Goal: Task Accomplishment & Management: Manage account settings

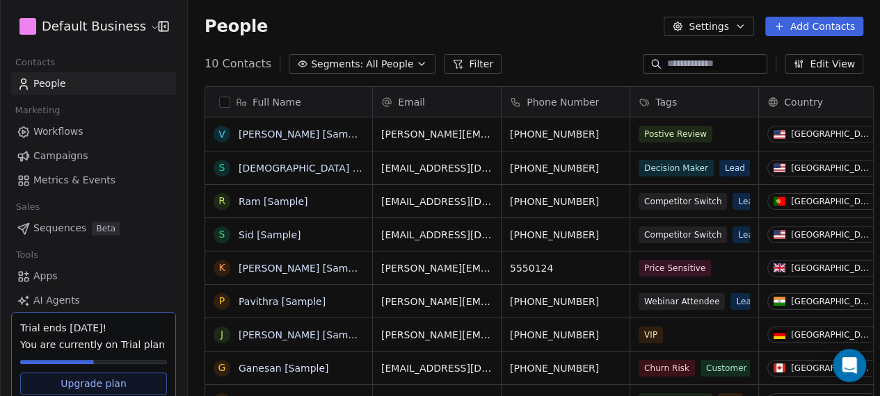
scroll to position [347, 691]
click at [131, 21] on html "D Default Business Contacts People Marketing Workflows Campaigns Metrics & Even…" at bounding box center [440, 198] width 880 height 396
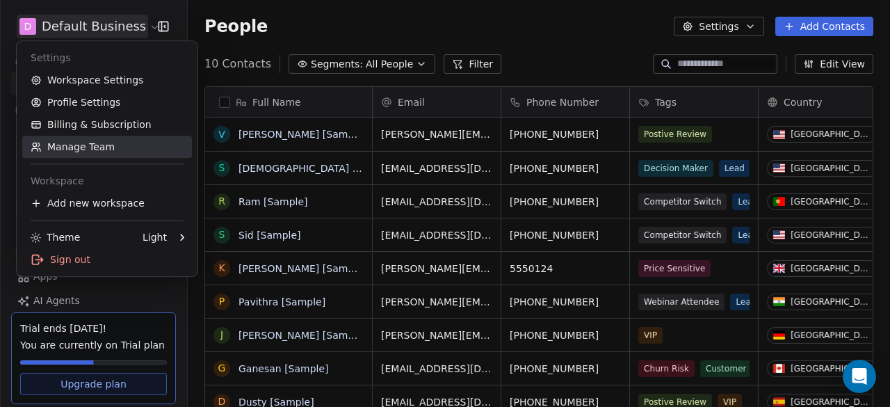
click at [110, 147] on link "Manage Team" at bounding box center [107, 147] width 170 height 22
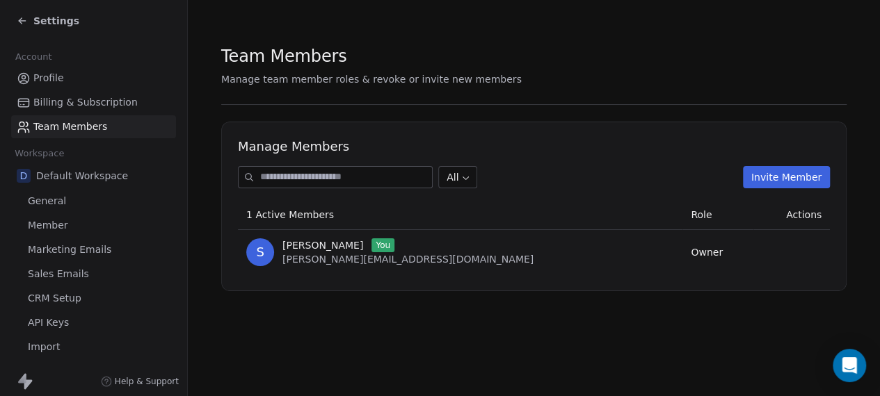
click at [65, 96] on span "Billing & Subscription" at bounding box center [85, 102] width 104 height 15
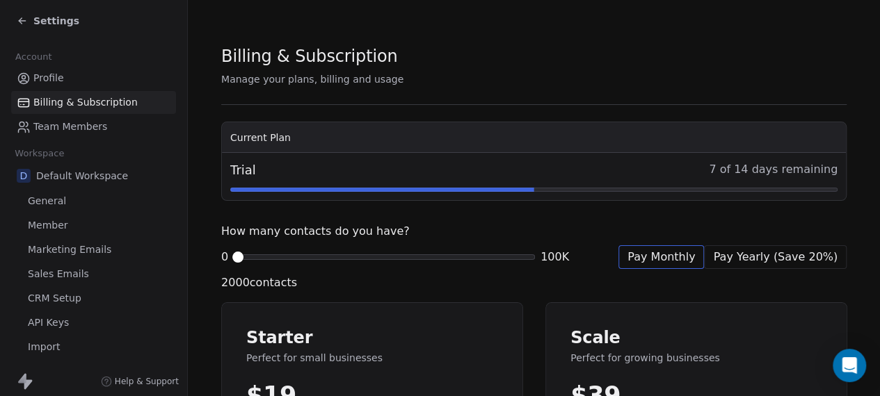
click at [42, 79] on span "Profile" at bounding box center [48, 78] width 31 height 15
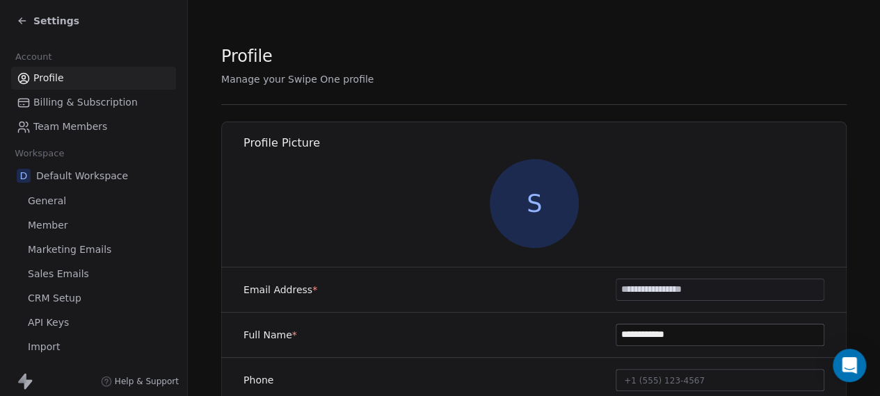
click at [96, 122] on span "Team Members" at bounding box center [70, 127] width 74 height 15
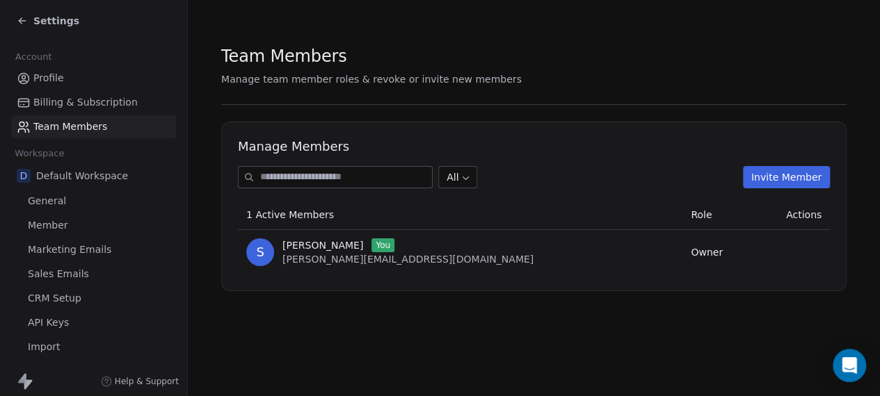
click at [102, 99] on span "Billing & Subscription" at bounding box center [85, 102] width 104 height 15
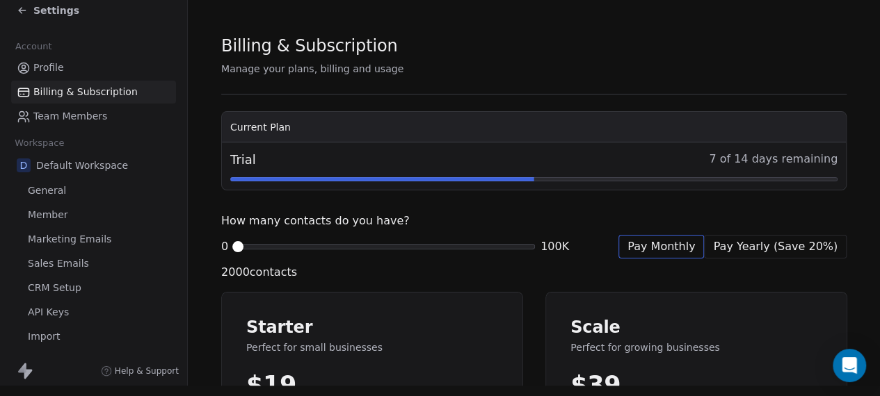
click at [108, 109] on link "Team Members" at bounding box center [93, 116] width 165 height 23
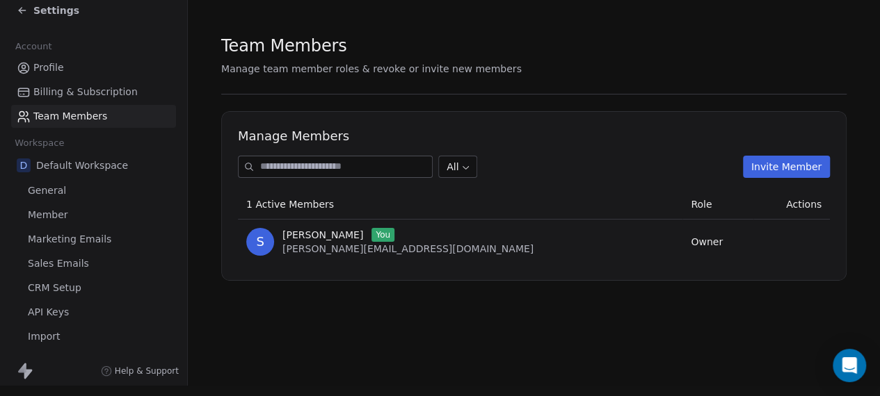
scroll to position [17, 0]
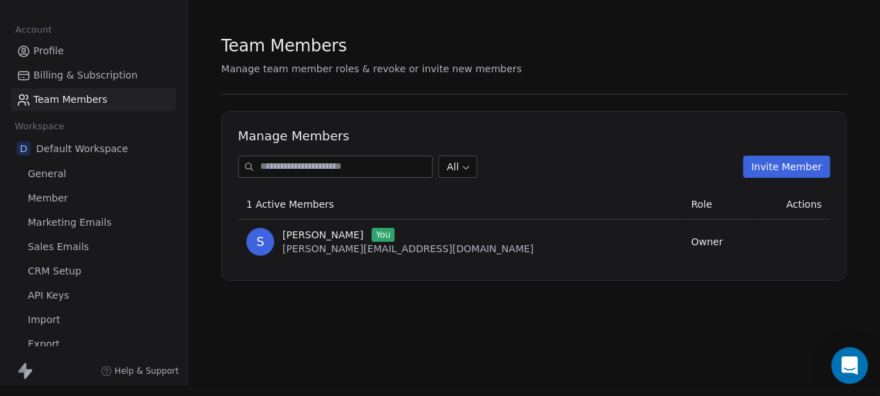
click at [854, 358] on div "Open Intercom Messenger" at bounding box center [849, 366] width 37 height 37
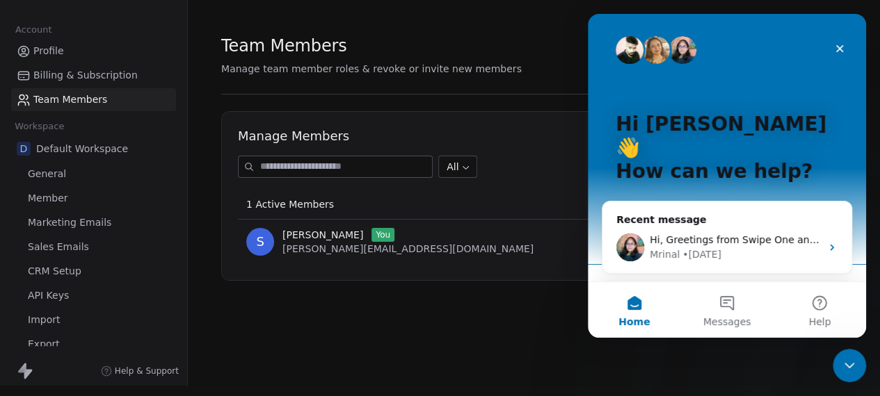
scroll to position [0, 0]
click at [855, 357] on div "Close Intercom Messenger" at bounding box center [849, 365] width 33 height 33
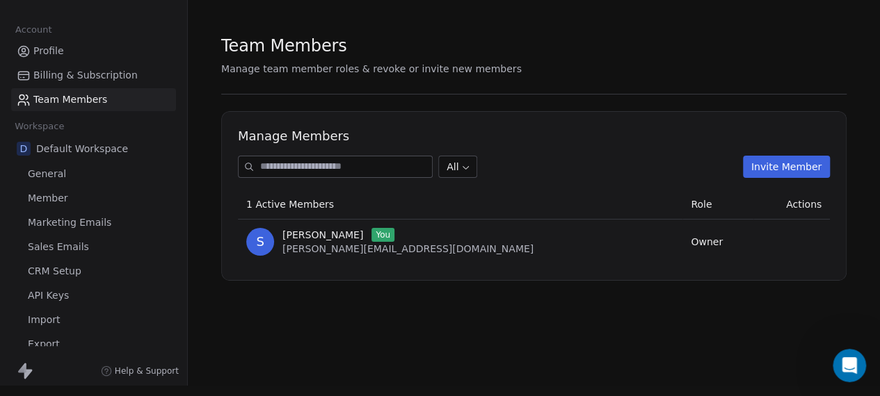
click at [855, 357] on div "Open Intercom Messenger" at bounding box center [849, 366] width 46 height 46
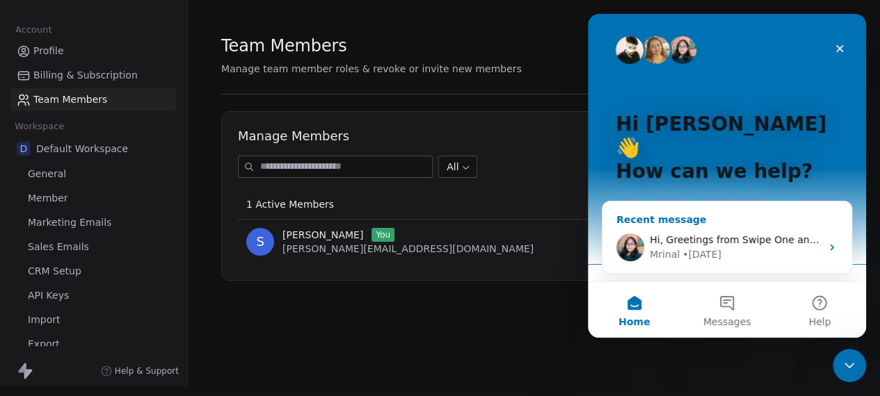
click at [798, 222] on div "Hi, Greetings from Swipe One and thank you for reaching out ! Please elaborate …" at bounding box center [726, 247] width 249 height 51
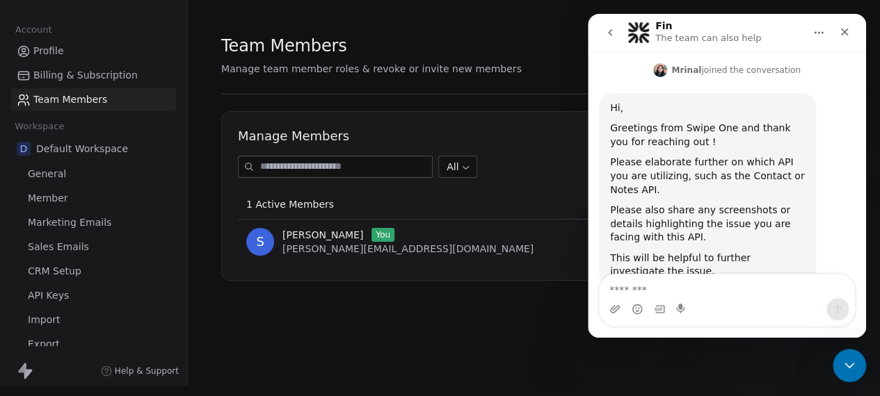
click at [314, 312] on section "Team Members Manage team member roles & revoke or invite new members Manage Mem…" at bounding box center [534, 158] width 692 height 336
click at [834, 361] on div "Close Intercom Messenger" at bounding box center [846, 363] width 33 height 33
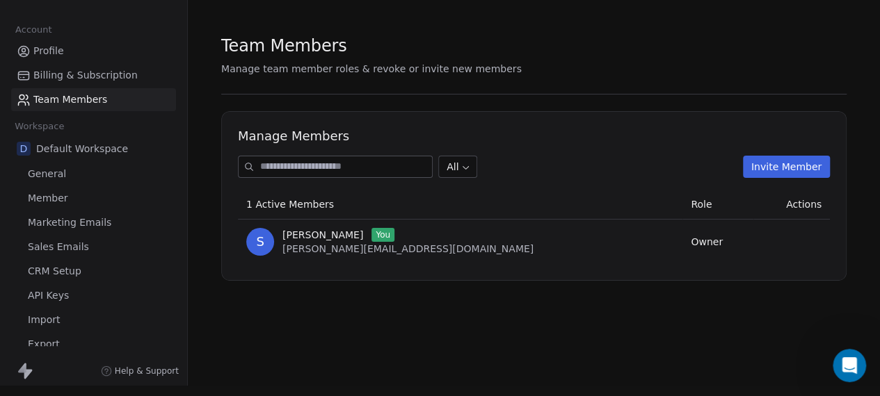
click at [47, 44] on span "Profile" at bounding box center [48, 51] width 31 height 15
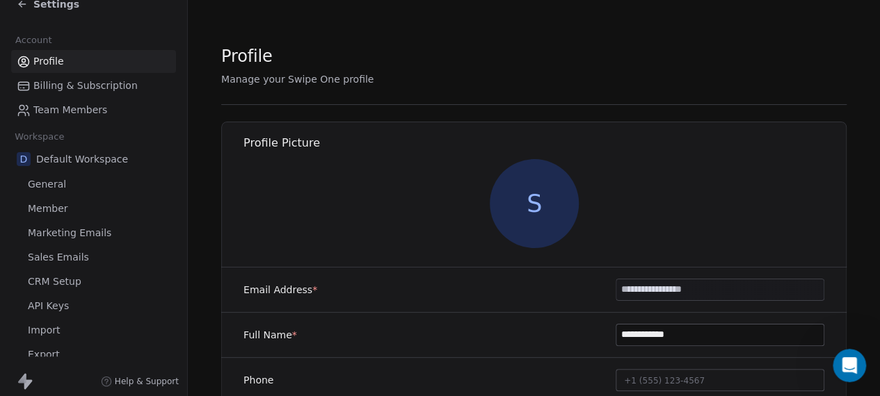
click at [38, 1] on span "Settings" at bounding box center [56, 4] width 46 height 14
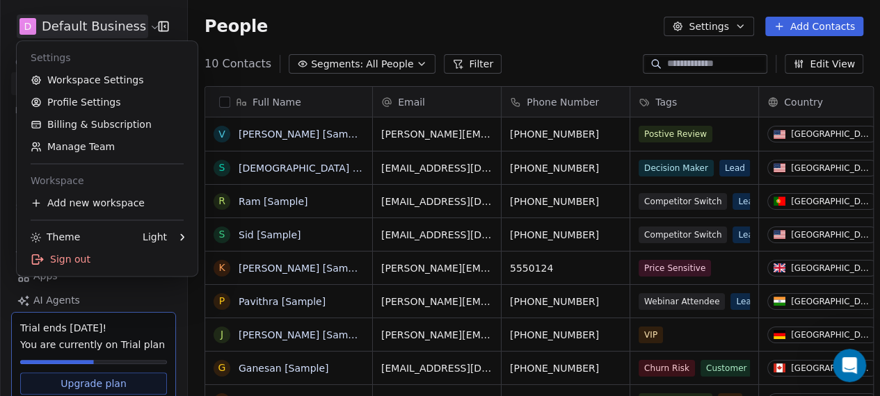
click at [99, 24] on html "D Default Business Contacts People Marketing Workflows Campaigns Metrics & Even…" at bounding box center [440, 198] width 880 height 396
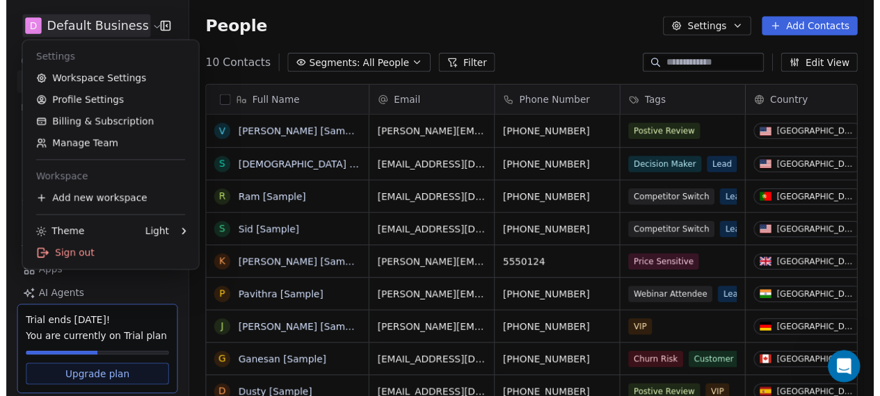
scroll to position [235, 0]
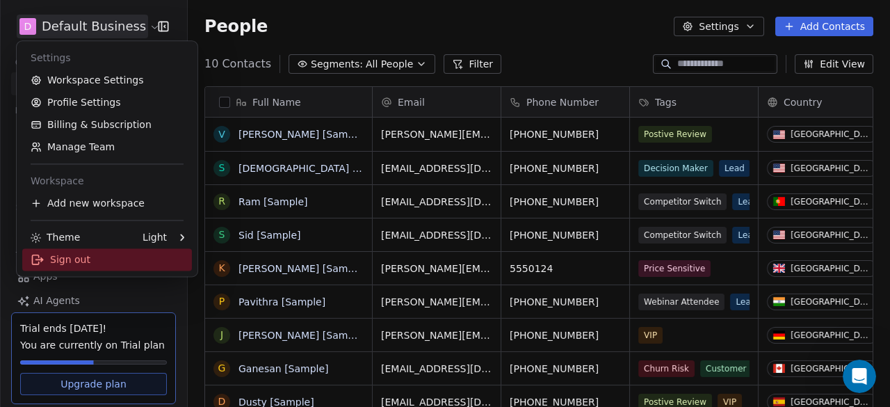
click at [85, 251] on div "Sign out" at bounding box center [107, 259] width 170 height 22
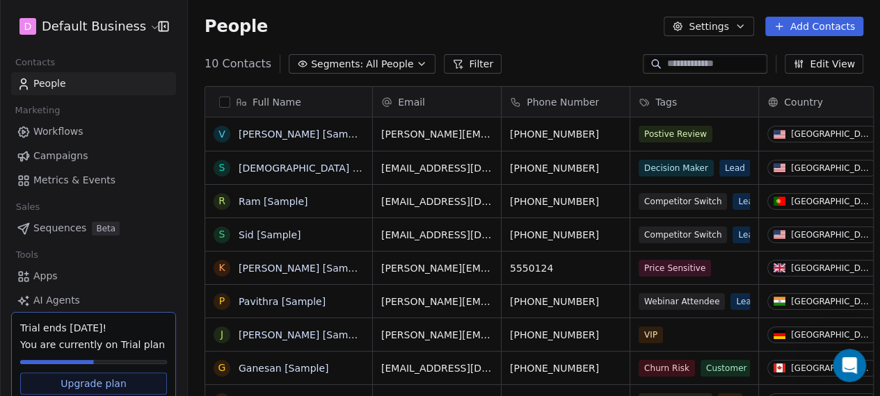
scroll to position [246, 0]
